Goal: Task Accomplishment & Management: Use online tool/utility

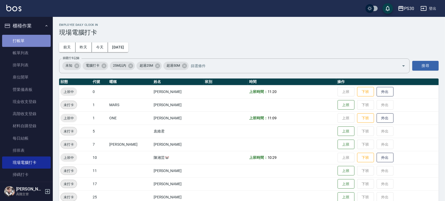
click at [27, 42] on link "打帳單" at bounding box center [26, 41] width 49 height 12
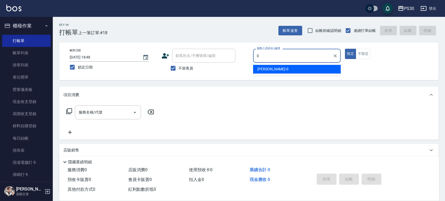
type input "[PERSON_NAME]-0"
type button "true"
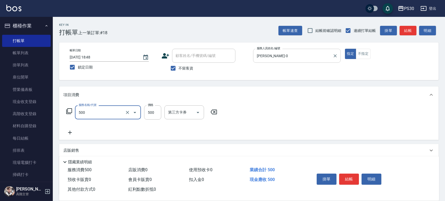
type input "洗剪500(500)"
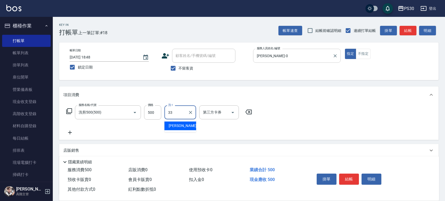
type input "[PERSON_NAME]-33"
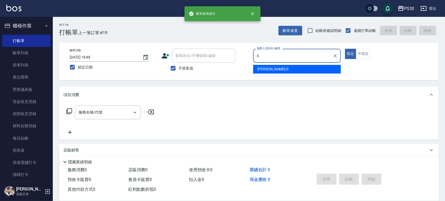
type input "[PERSON_NAME]-0"
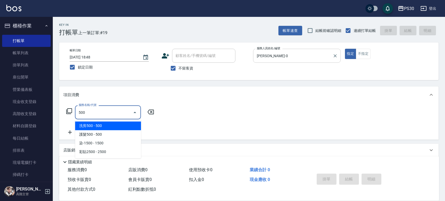
type input "洗剪500(500)"
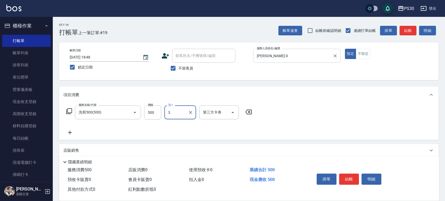
type input "3"
click at [181, 113] on input "洗-1" at bounding box center [180, 112] width 27 height 9
type input "[PERSON_NAME]-33"
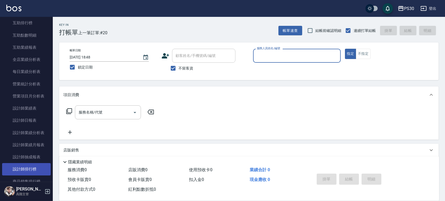
scroll to position [281, 0]
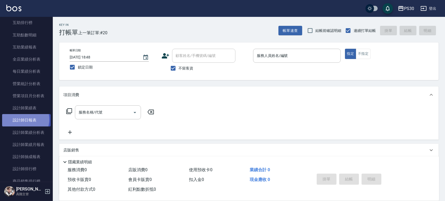
click at [23, 119] on link "設計師日報表" at bounding box center [26, 120] width 49 height 12
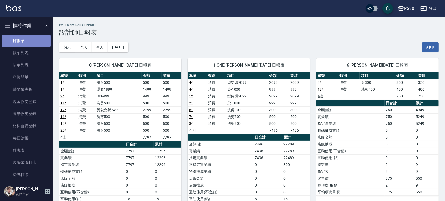
click at [33, 36] on link "打帳單" at bounding box center [26, 41] width 49 height 12
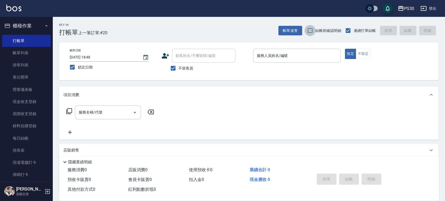
click at [305, 33] on input "結帳前確認明細" at bounding box center [309, 30] width 11 height 11
checkbox input "true"
click at [267, 56] on input "服務人員姓名/編號" at bounding box center [296, 55] width 83 height 9
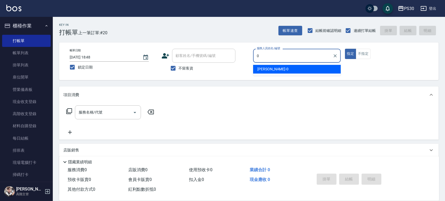
type input "[PERSON_NAME]-0"
type button "true"
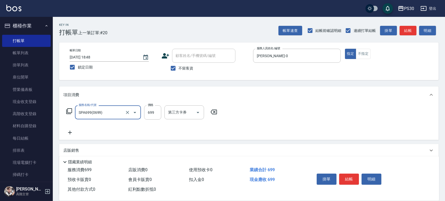
type input "SPA699(0699)"
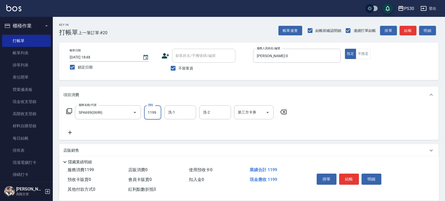
type input "1199"
type input "RENA-39"
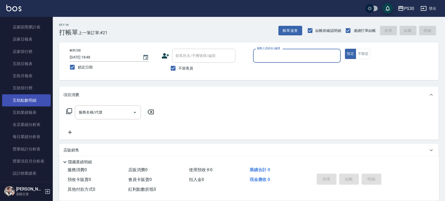
scroll to position [281, 0]
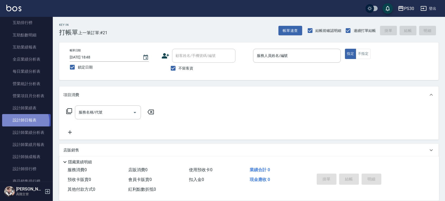
click at [24, 122] on link "設計師日報表" at bounding box center [26, 120] width 49 height 12
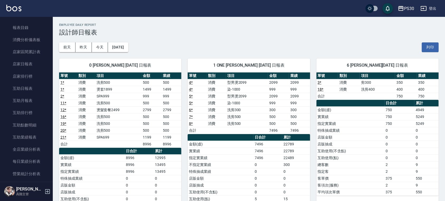
scroll to position [141, 0]
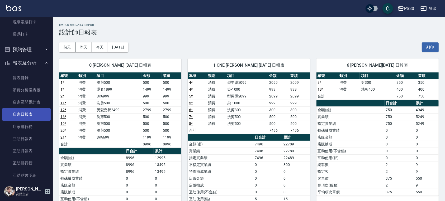
click at [32, 110] on link "店家日報表" at bounding box center [26, 114] width 49 height 12
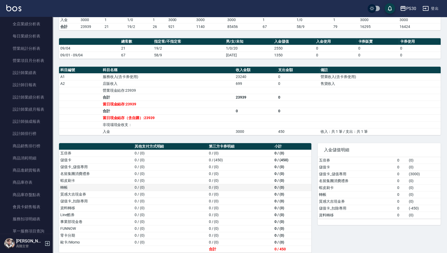
scroll to position [129, 0]
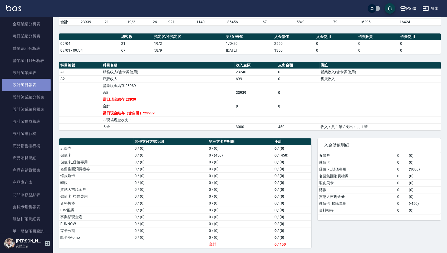
click at [28, 84] on link "設計師日報表" at bounding box center [26, 85] width 49 height 12
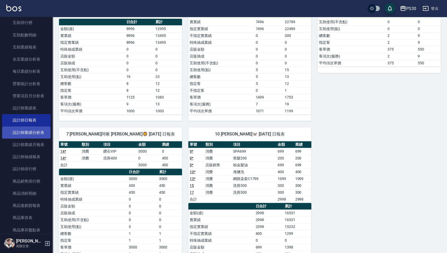
scroll to position [246, 0]
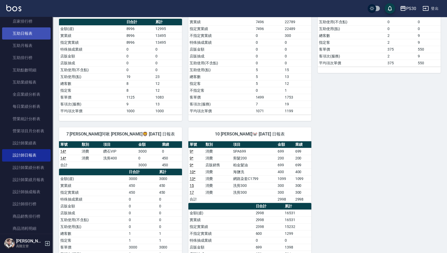
click at [28, 36] on link "互助日報表" at bounding box center [26, 33] width 49 height 12
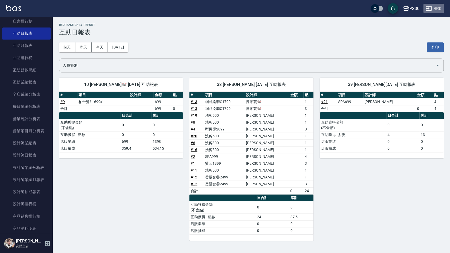
click at [432, 8] on button "登出" at bounding box center [433, 9] width 20 height 10
